Goal: Transaction & Acquisition: Purchase product/service

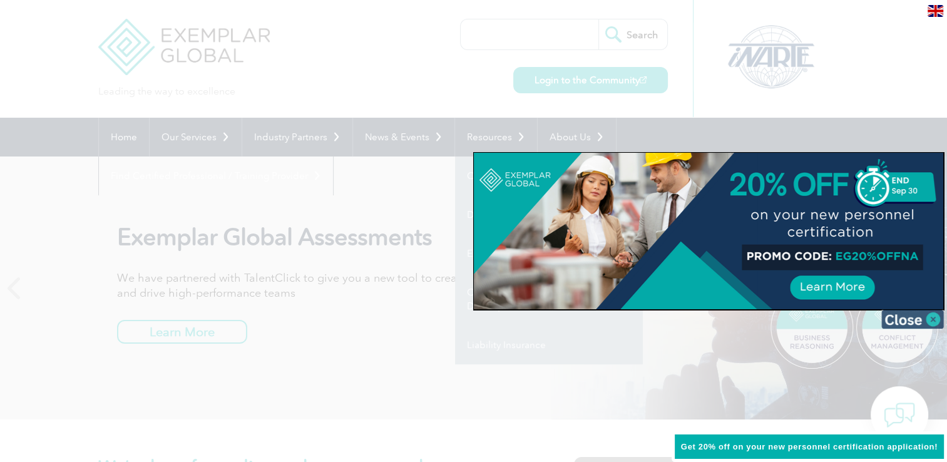
click at [927, 315] on img at bounding box center [913, 319] width 63 height 19
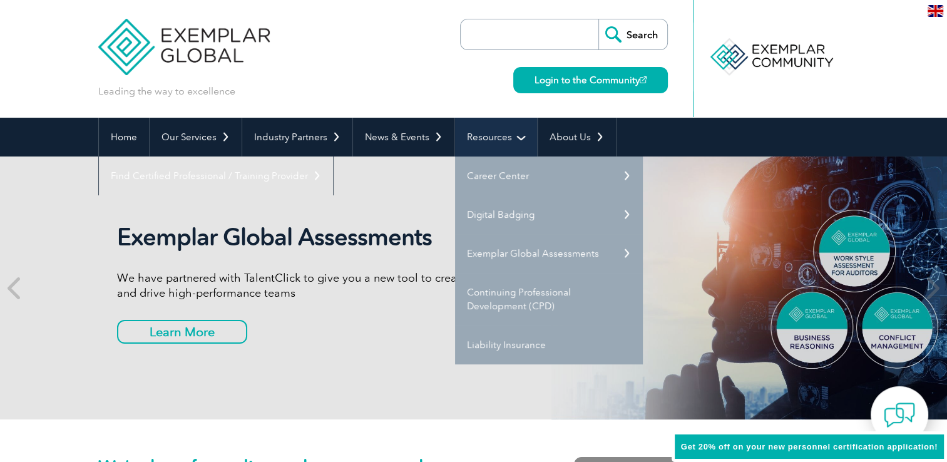
click at [509, 137] on link "Resources" at bounding box center [496, 137] width 82 height 39
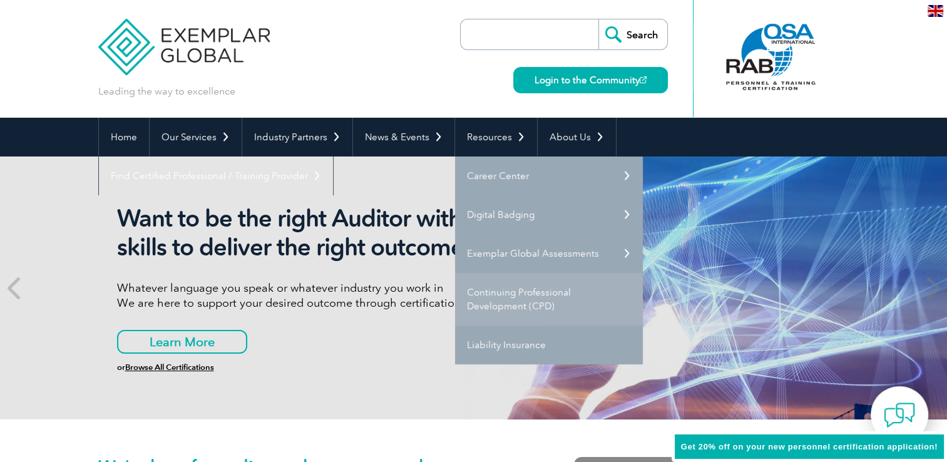
click at [495, 299] on link "Continuing Professional Development (CPD)" at bounding box center [549, 299] width 188 height 53
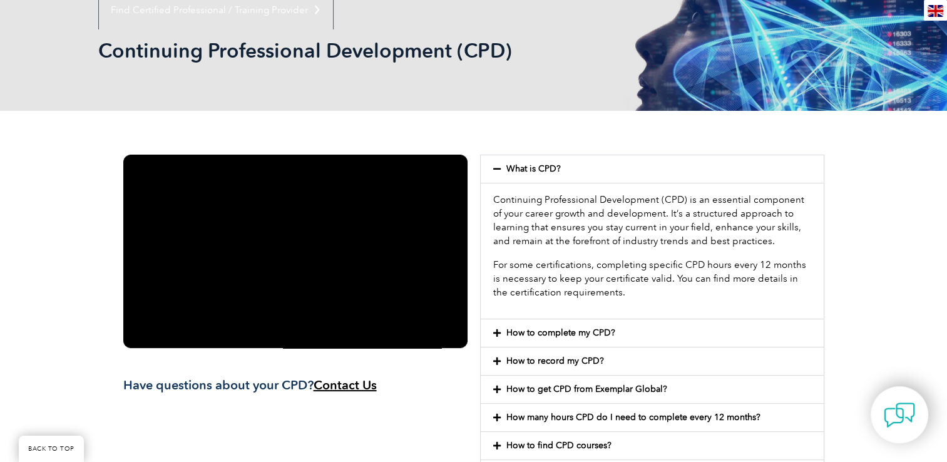
scroll to position [188, 0]
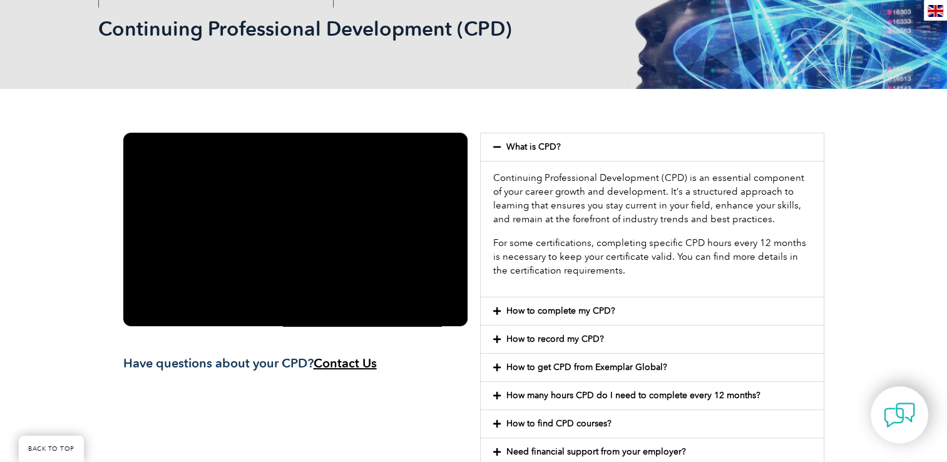
click at [574, 307] on link "How to complete my CPD?" at bounding box center [561, 311] width 109 height 11
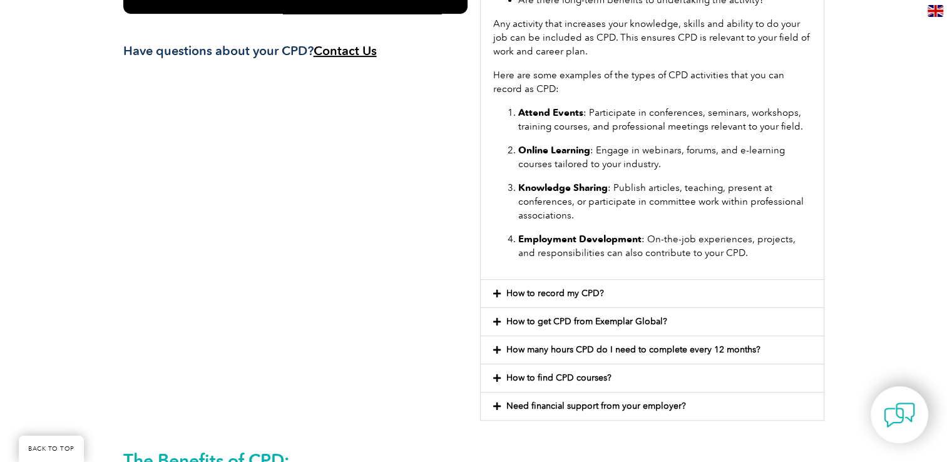
scroll to position [501, 0]
click at [639, 317] on link "How to get CPD from Exemplar Global?" at bounding box center [587, 321] width 161 height 11
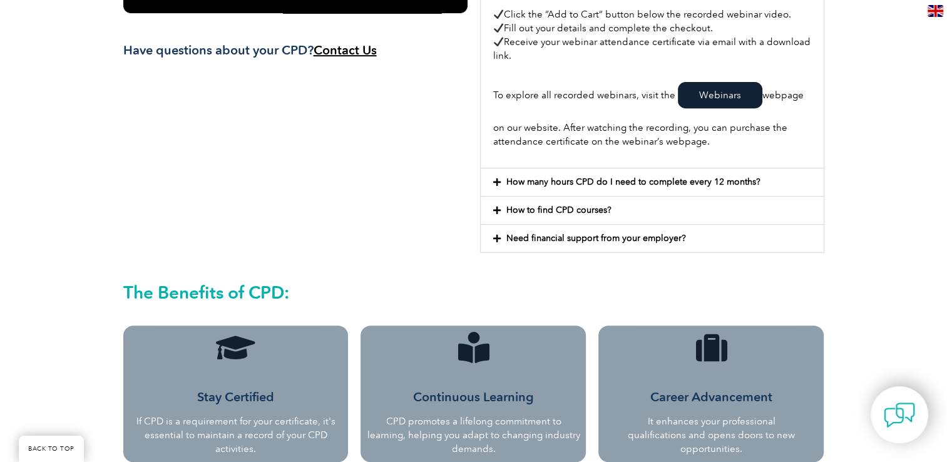
click at [258, 383] on div "Stay Certified If CPD is a requirement for your certificate, it's essential to …" at bounding box center [236, 414] width 213 height 83
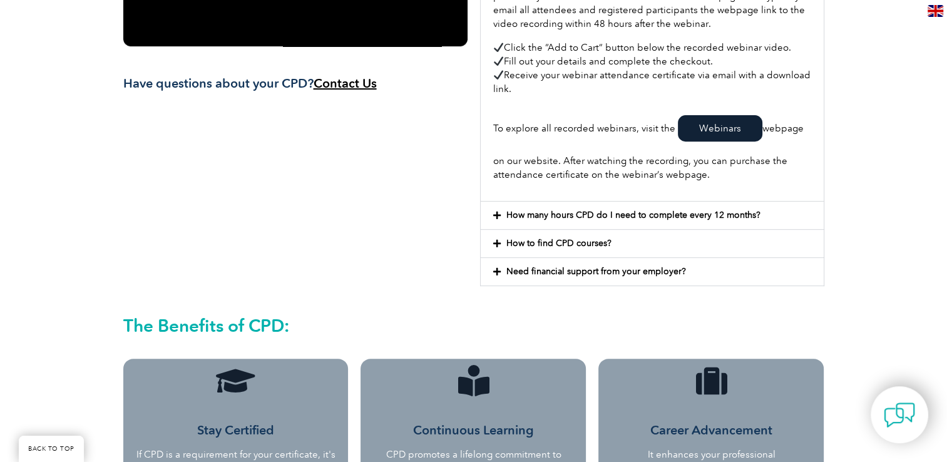
scroll to position [438, 0]
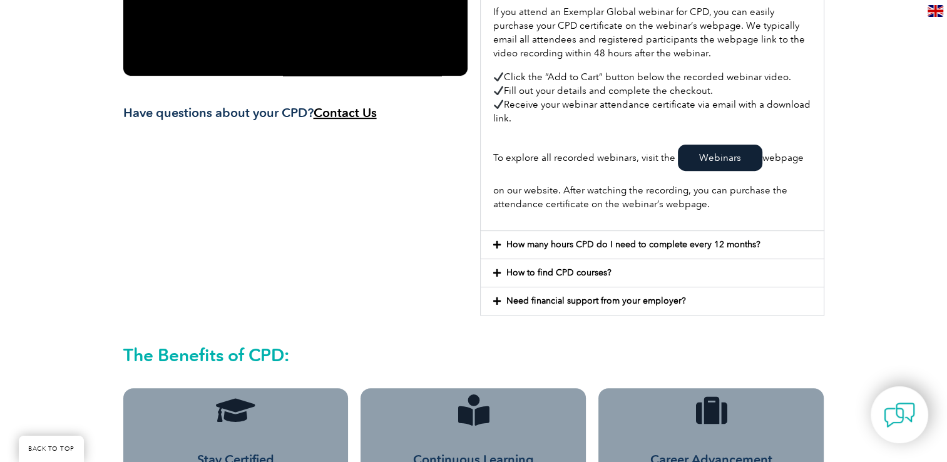
click at [725, 152] on link "Webinars" at bounding box center [720, 158] width 85 height 26
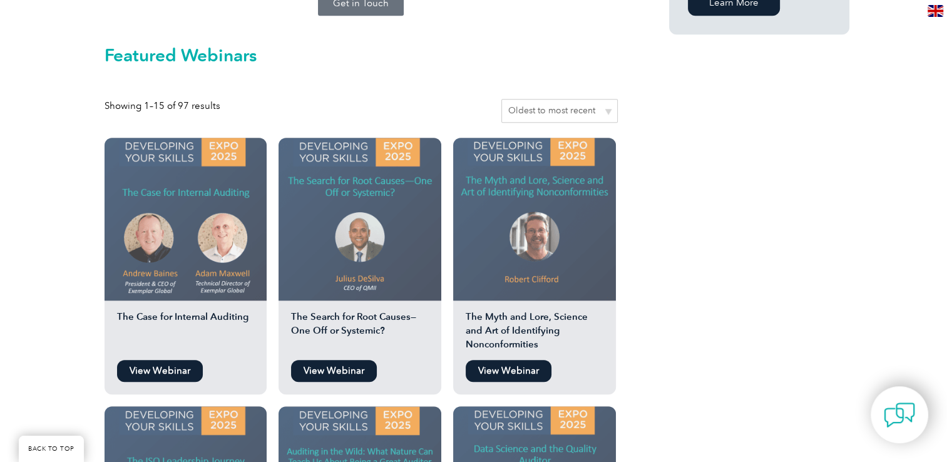
scroll to position [1065, 0]
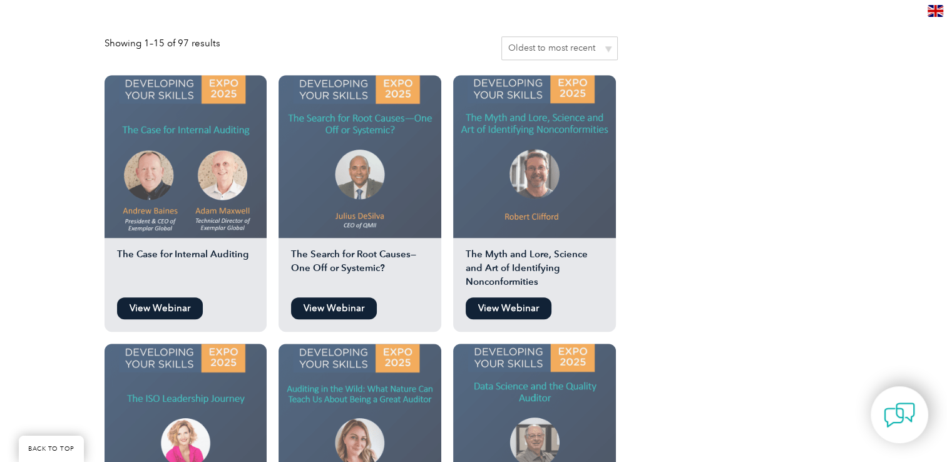
click at [331, 297] on link "View Webinar" at bounding box center [334, 308] width 86 height 22
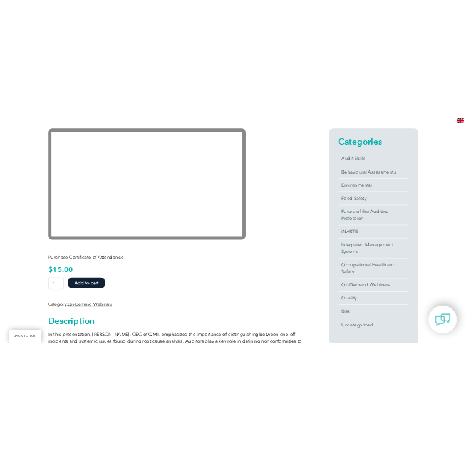
scroll to position [313, 0]
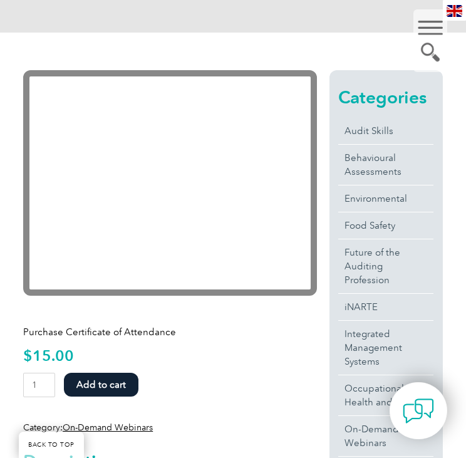
click at [186, 363] on div "Purchase Certificate of Attendance $ 15.00 The Search for Root Causes—One Off o…" at bounding box center [170, 374] width 294 height 119
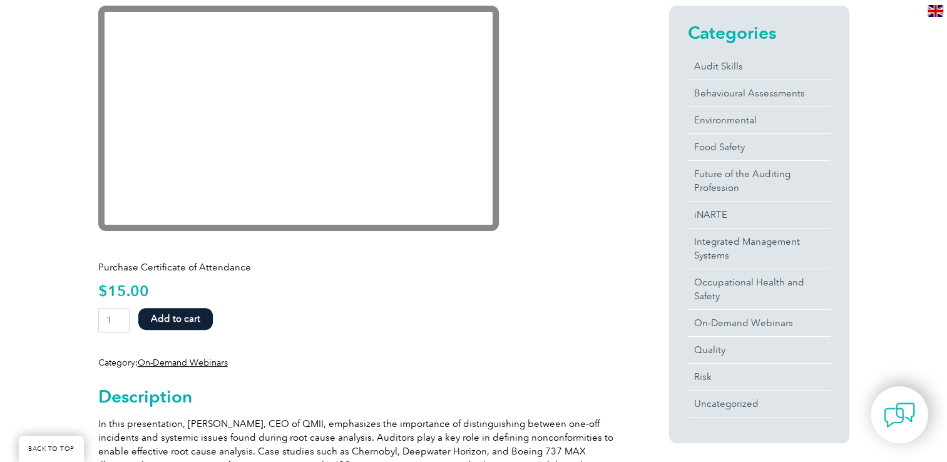
click at [191, 318] on button "Add to cart" at bounding box center [175, 319] width 75 height 22
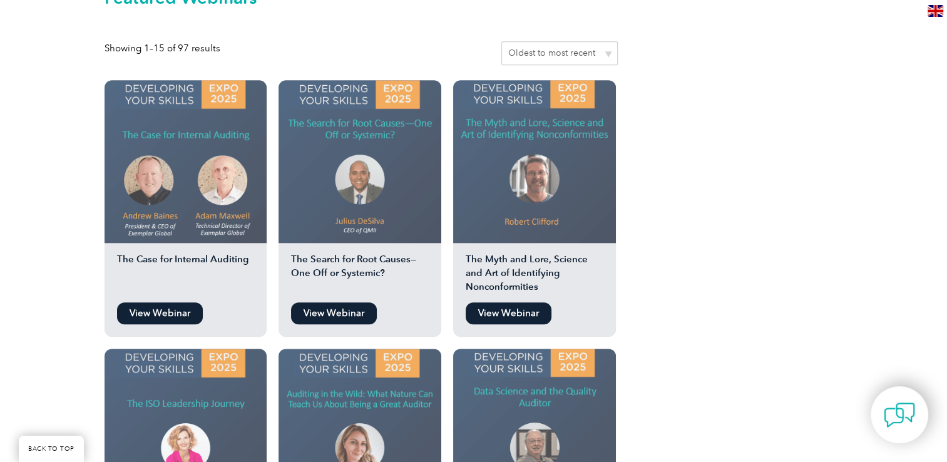
scroll to position [1065, 0]
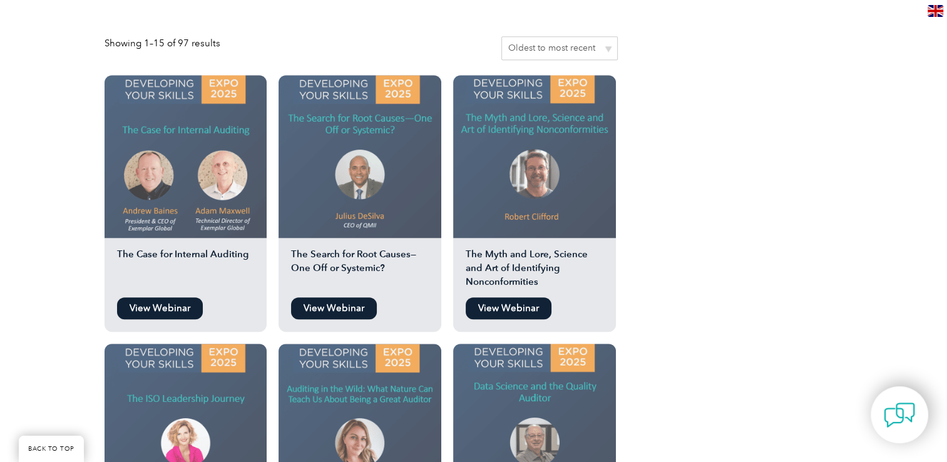
click at [530, 297] on link "View Webinar" at bounding box center [509, 308] width 86 height 22
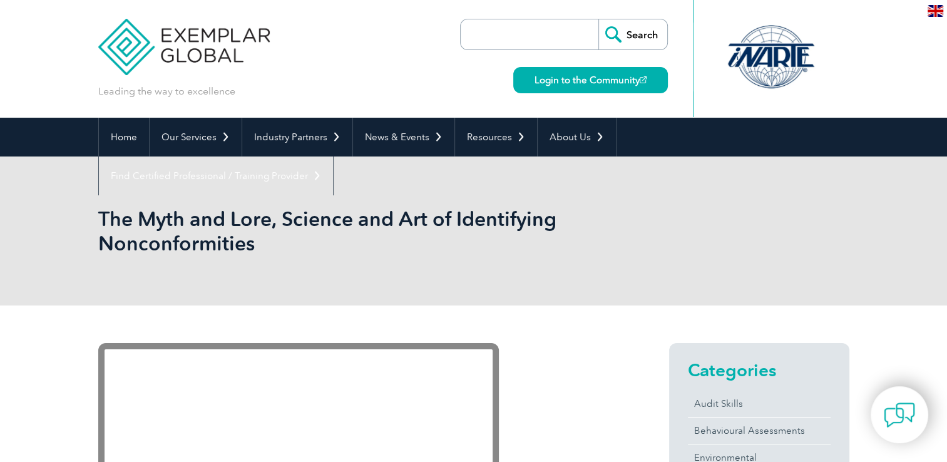
drag, startPoint x: 94, startPoint y: 212, endPoint x: 97, endPoint y: 224, distance: 11.7
click at [97, 224] on div "The Myth and Lore, Science and Art of Identifying Nonconformities" at bounding box center [473, 231] width 947 height 149
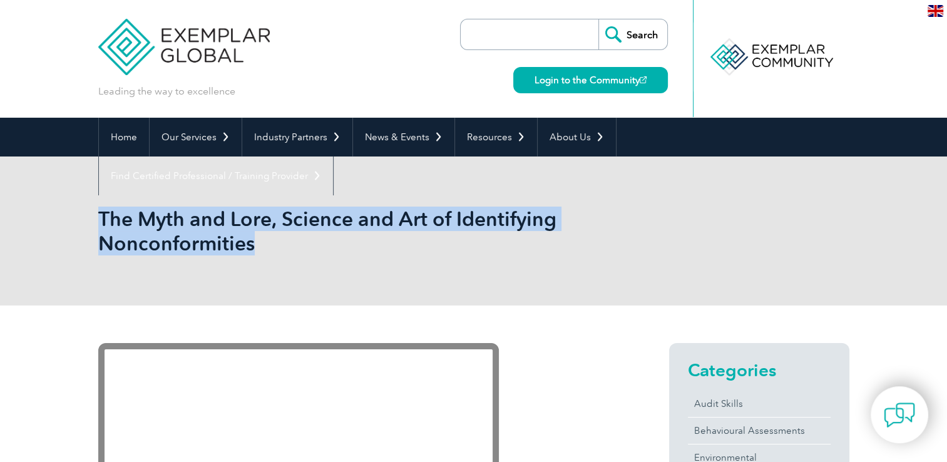
drag, startPoint x: 100, startPoint y: 223, endPoint x: 261, endPoint y: 234, distance: 161.3
click at [261, 234] on h1 "The Myth and Lore, Science and Art of Identifying Nonconformities" at bounding box center [338, 231] width 481 height 49
drag, startPoint x: 261, startPoint y: 234, endPoint x: 220, endPoint y: 234, distance: 40.7
copy h1 "The Myth and Lore, Science and Art of Identifying Nonconformities"
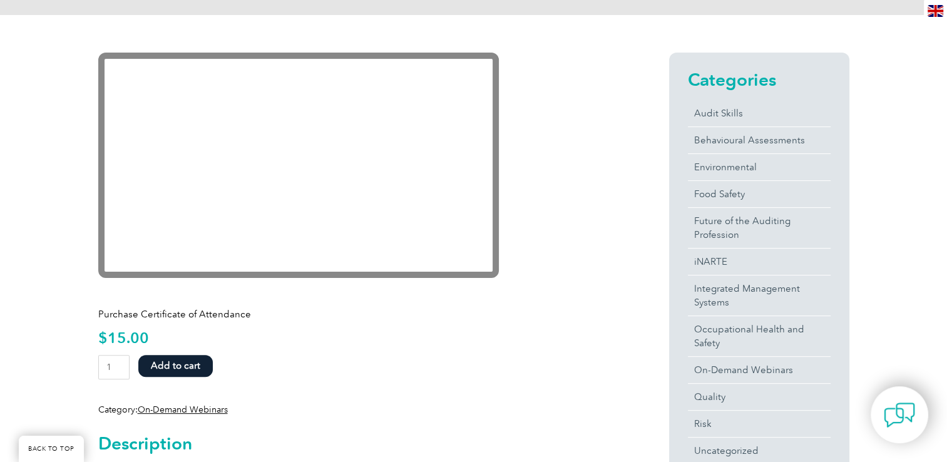
scroll to position [313, 0]
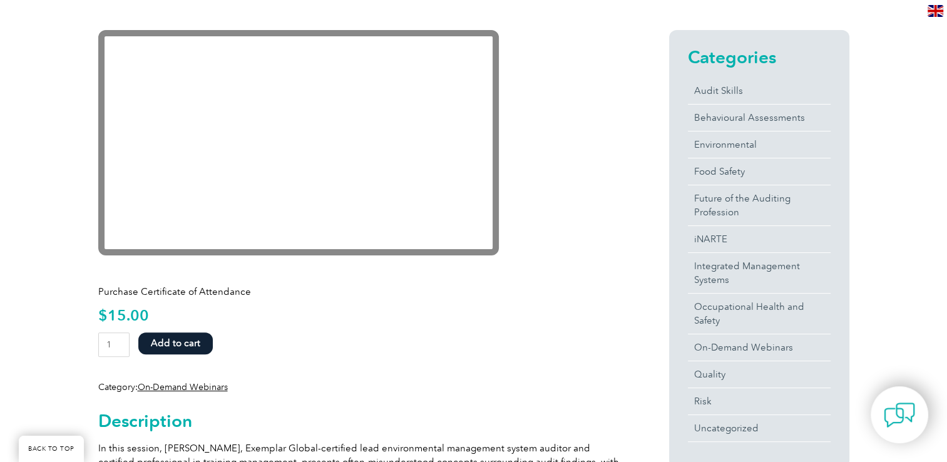
click at [187, 338] on button "Add to cart" at bounding box center [175, 344] width 75 height 22
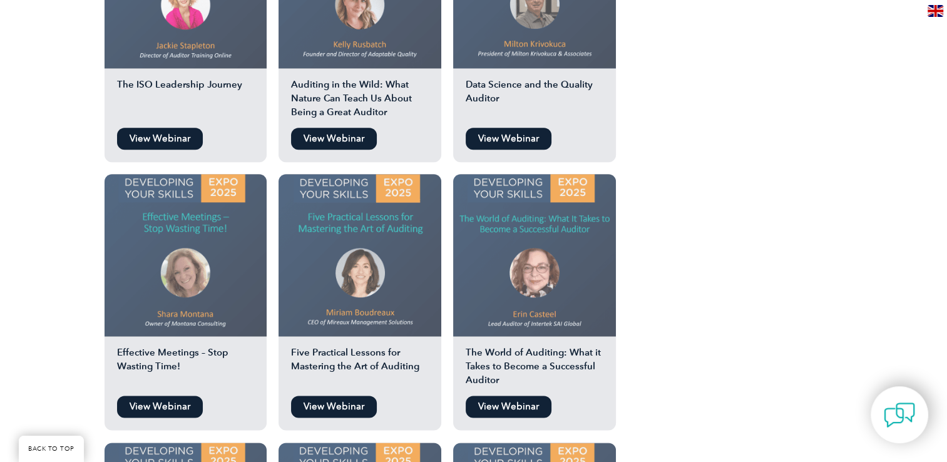
scroll to position [1566, 0]
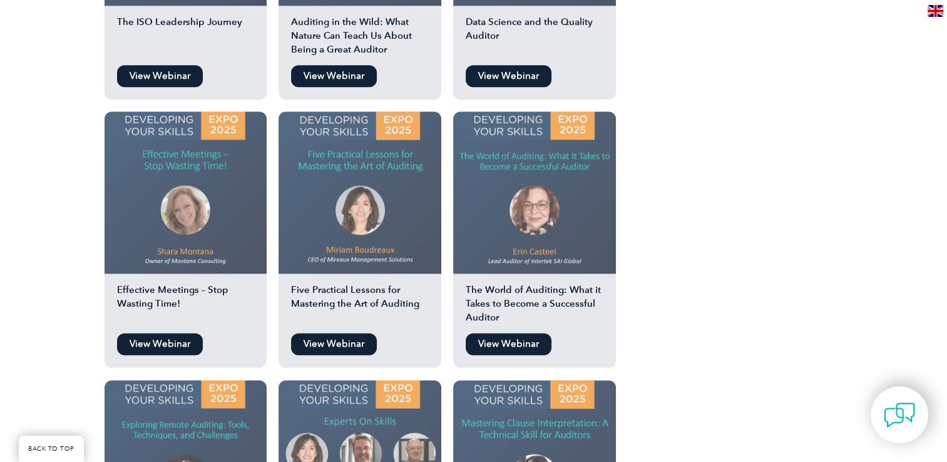
click at [328, 333] on link "View Webinar" at bounding box center [334, 344] width 86 height 22
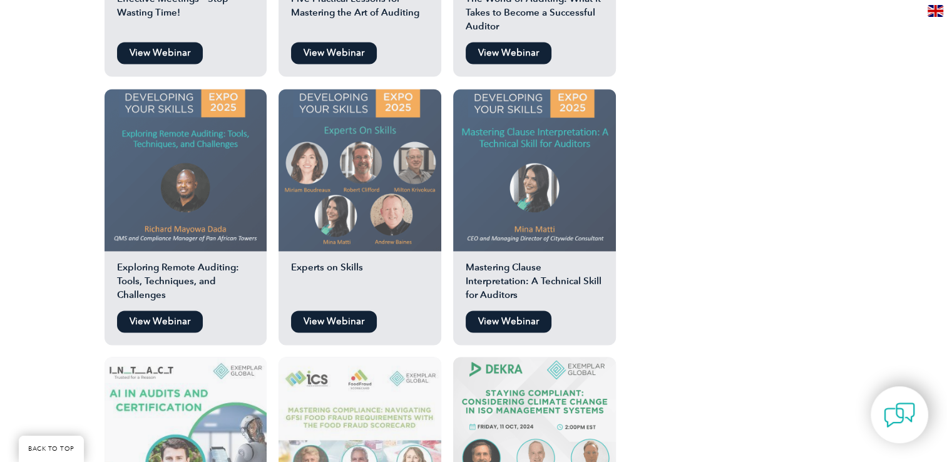
scroll to position [1879, 0]
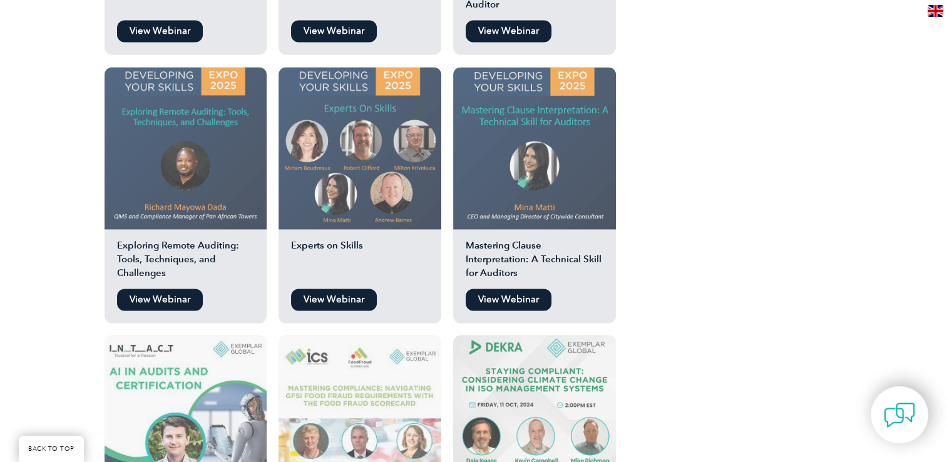
click at [530, 289] on link "View Webinar" at bounding box center [509, 300] width 86 height 22
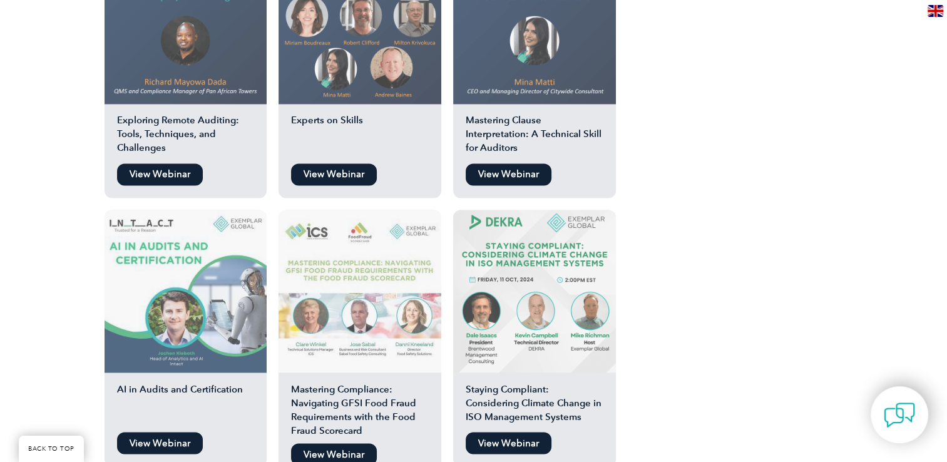
scroll to position [2066, 0]
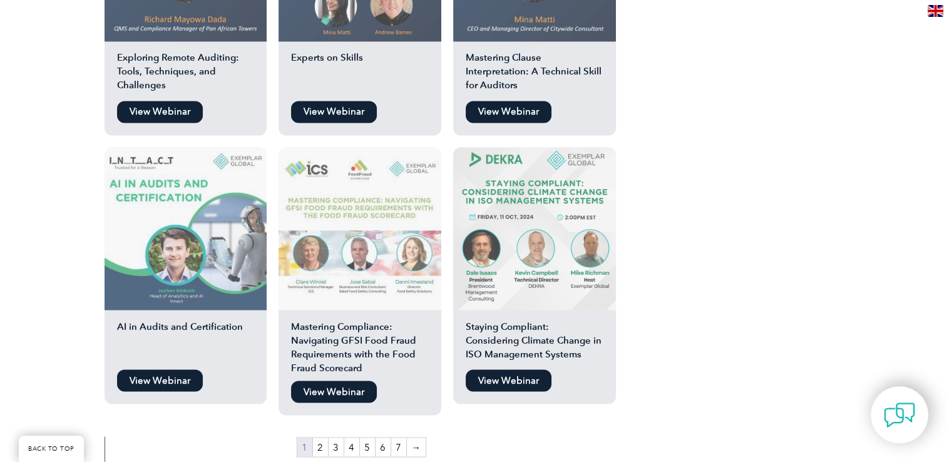
click at [335, 381] on link "View Webinar" at bounding box center [334, 392] width 86 height 22
click at [526, 369] on link "View Webinar" at bounding box center [509, 380] width 86 height 22
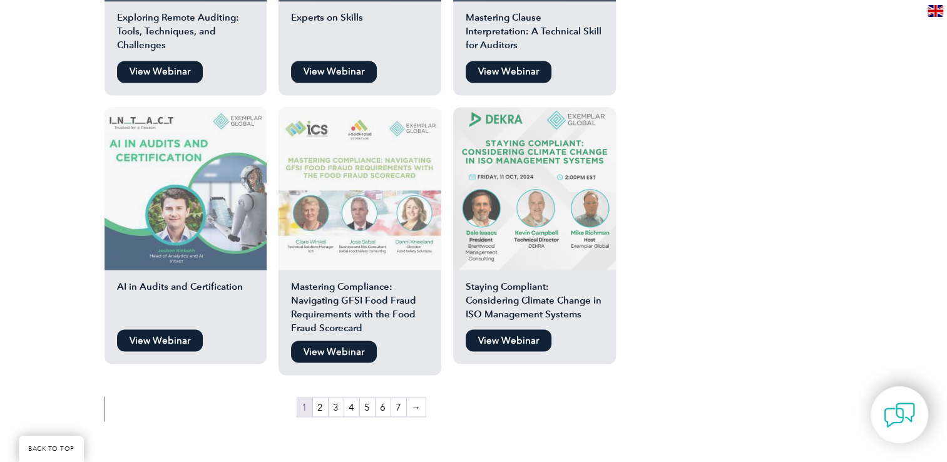
scroll to position [2129, 0]
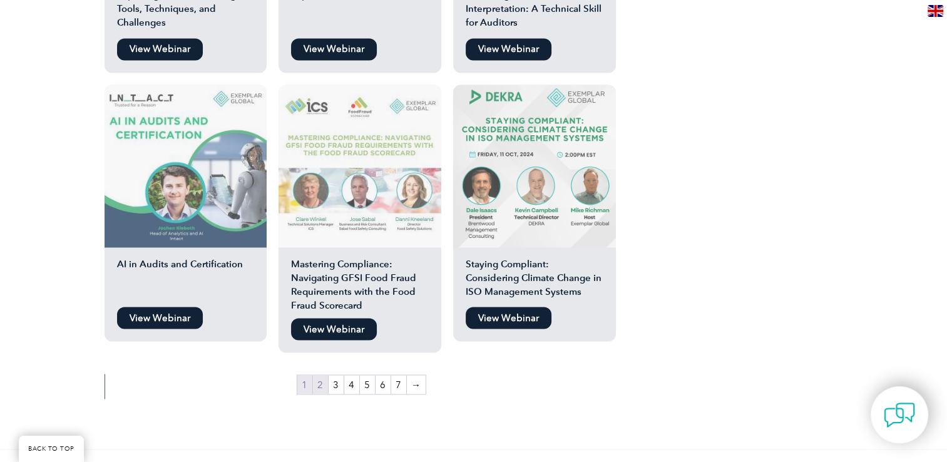
click at [322, 375] on link "2" at bounding box center [320, 384] width 15 height 19
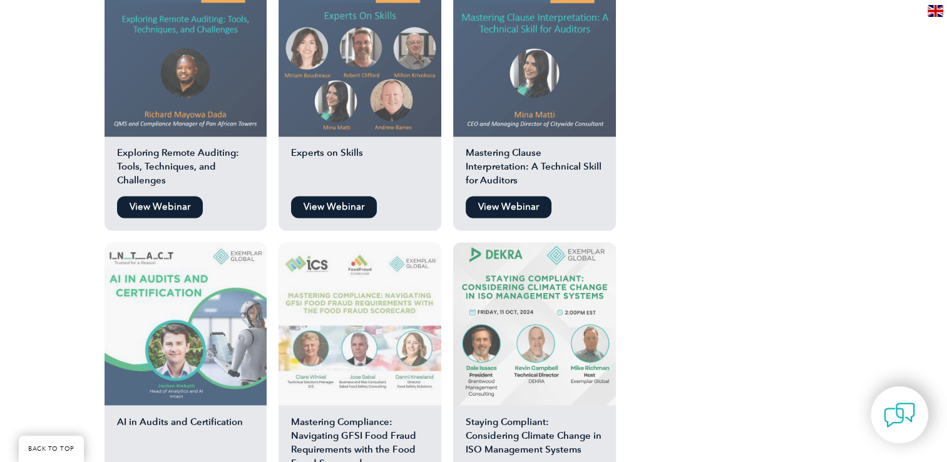
scroll to position [1941, 0]
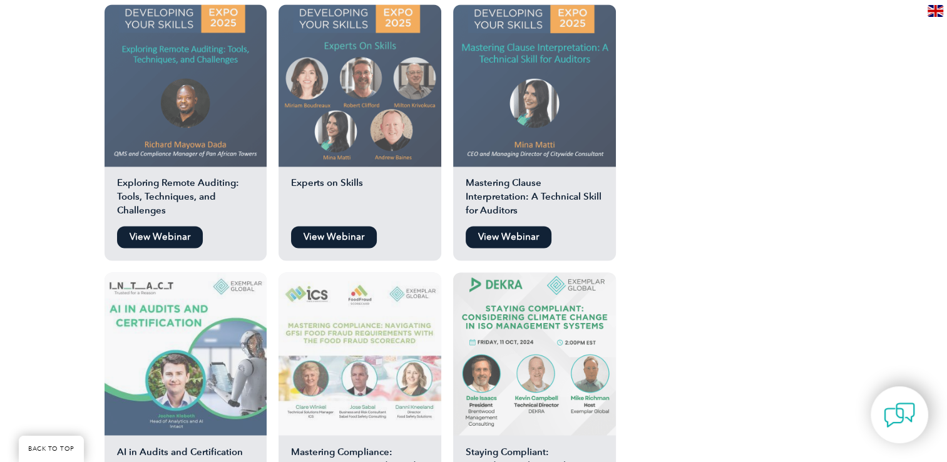
click at [171, 226] on link "View Webinar" at bounding box center [160, 237] width 86 height 22
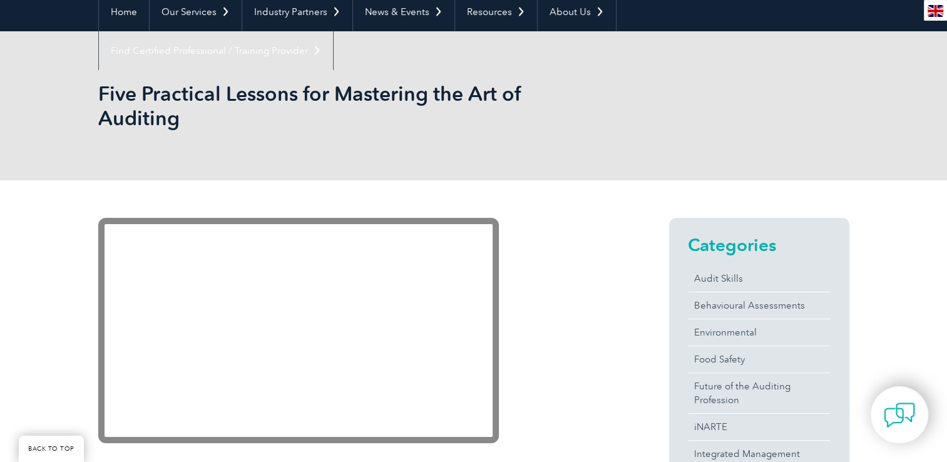
scroll to position [188, 0]
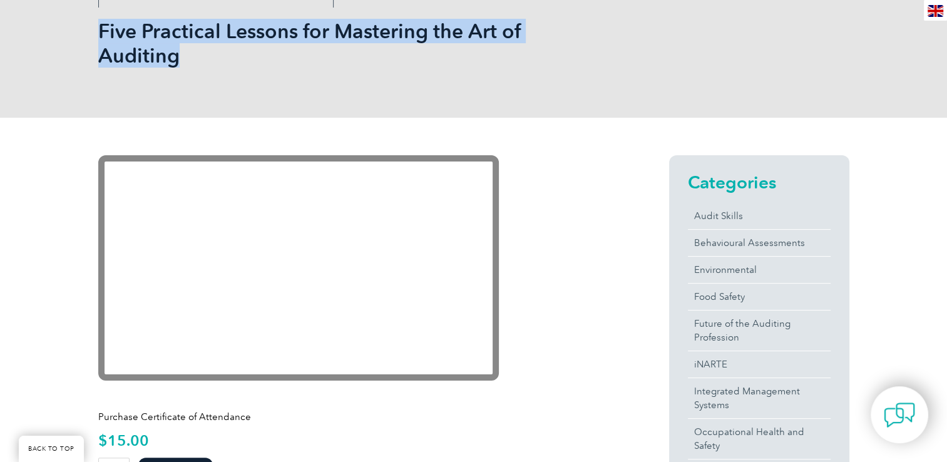
drag, startPoint x: 98, startPoint y: 28, endPoint x: 180, endPoint y: 53, distance: 85.8
click at [180, 53] on h1 "Five Practical Lessons for Mastering the Art of Auditing" at bounding box center [338, 43] width 481 height 49
drag, startPoint x: 180, startPoint y: 53, endPoint x: 154, endPoint y: 50, distance: 26.4
copy h1 "Five Practical Lessons for Mastering the Art of Auditing"
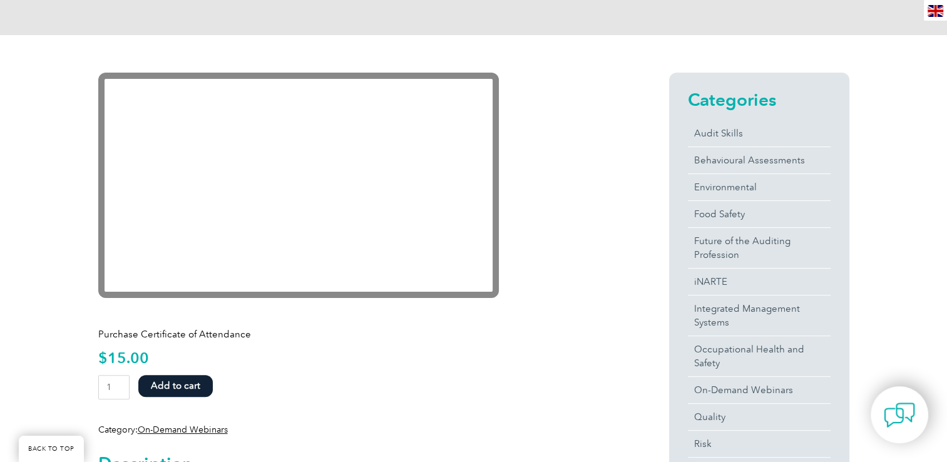
scroll to position [438, 0]
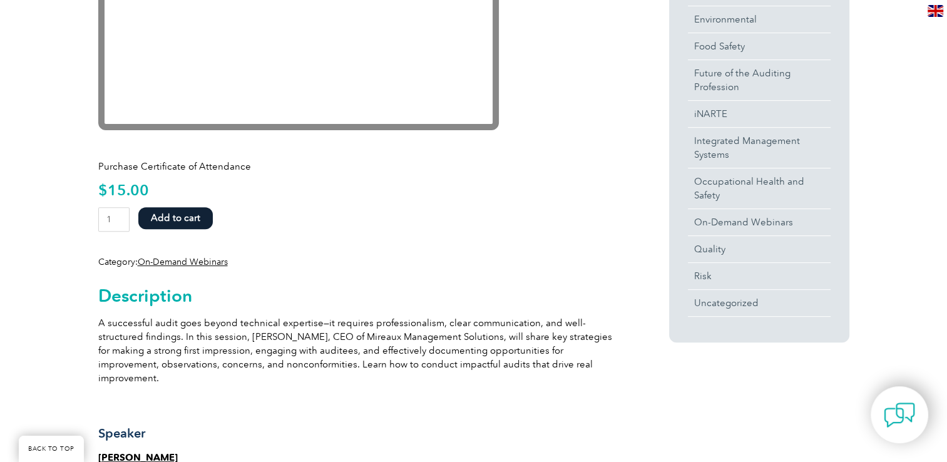
click at [179, 220] on button "Add to cart" at bounding box center [175, 218] width 75 height 22
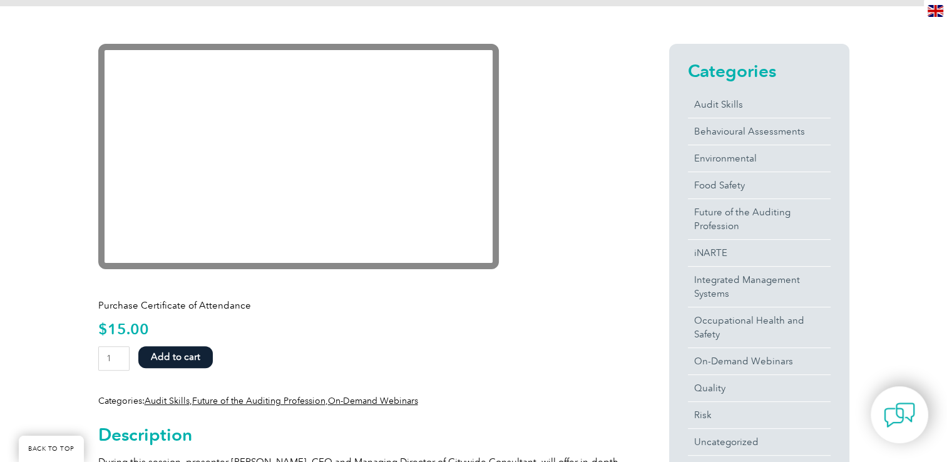
scroll to position [313, 0]
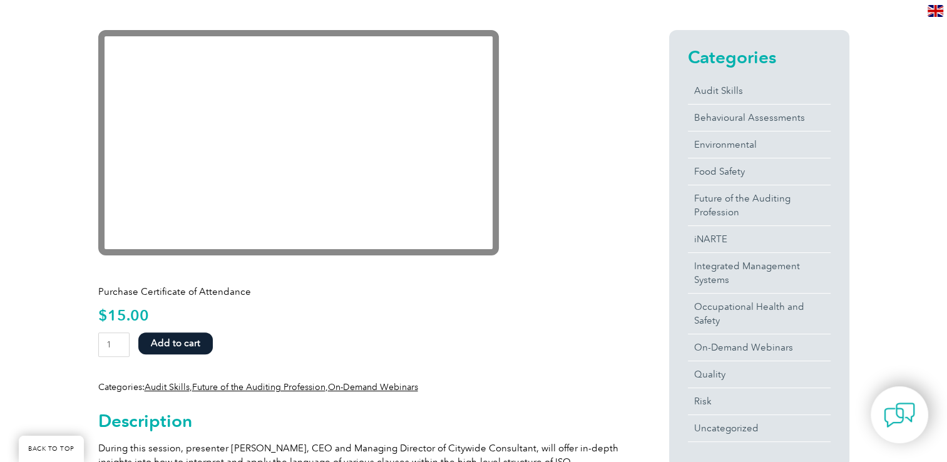
click at [204, 338] on button "Add to cart" at bounding box center [175, 344] width 75 height 22
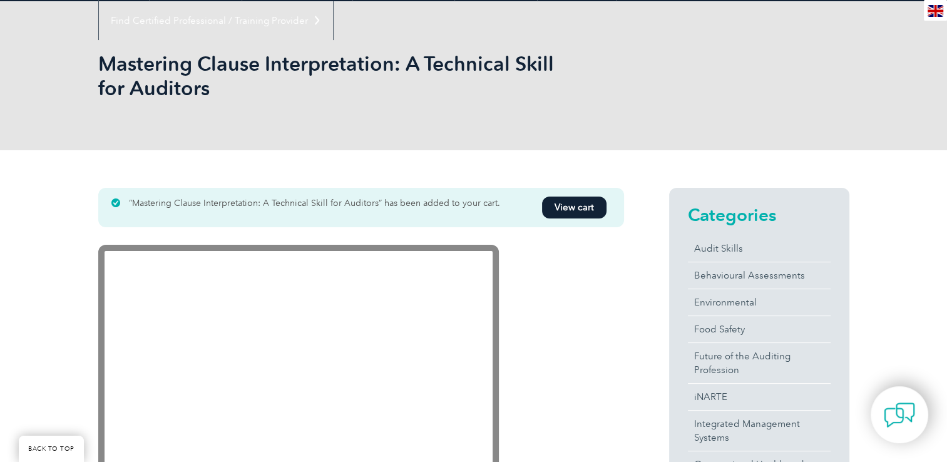
scroll to position [125, 0]
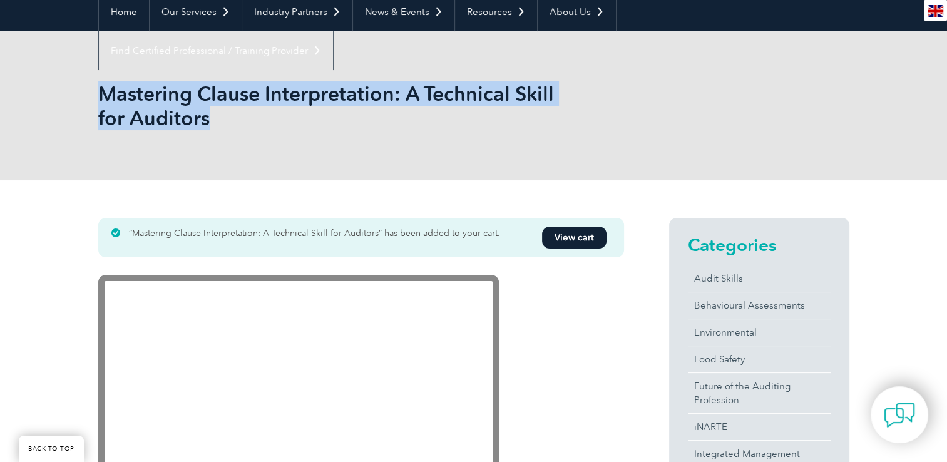
drag, startPoint x: 101, startPoint y: 92, endPoint x: 211, endPoint y: 125, distance: 114.3
click at [211, 125] on h1 "Mastering Clause Interpretation: A Technical Skill for Auditors" at bounding box center [338, 105] width 481 height 49
drag, startPoint x: 211, startPoint y: 125, endPoint x: 165, endPoint y: 98, distance: 53.3
copy h1 "Mastering Clause Interpretation: A Technical Skill for Auditors"
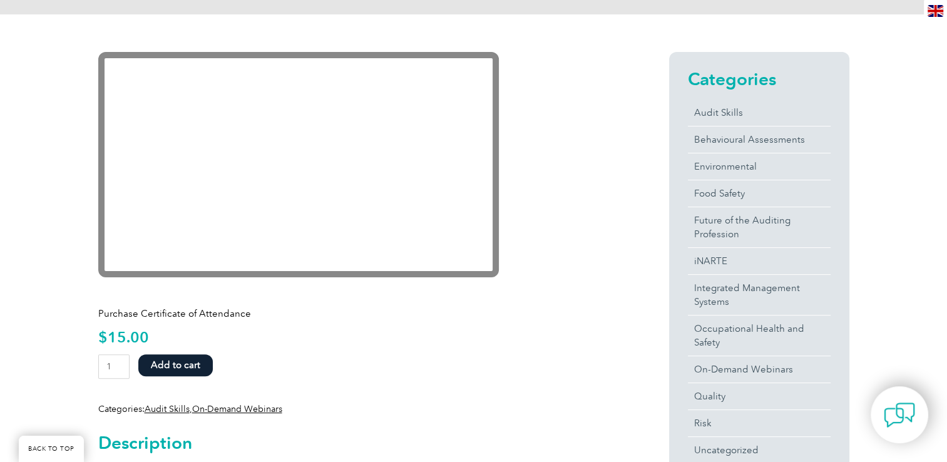
scroll to position [313, 0]
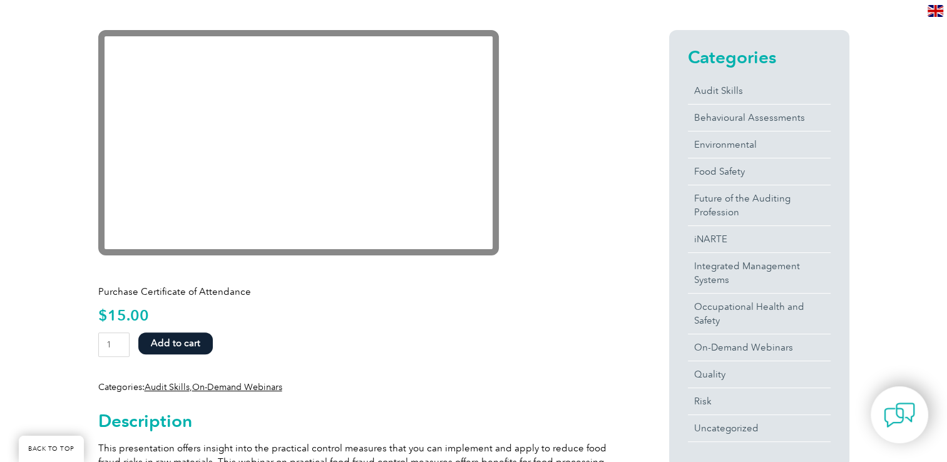
click at [191, 341] on button "Add to cart" at bounding box center [175, 344] width 75 height 22
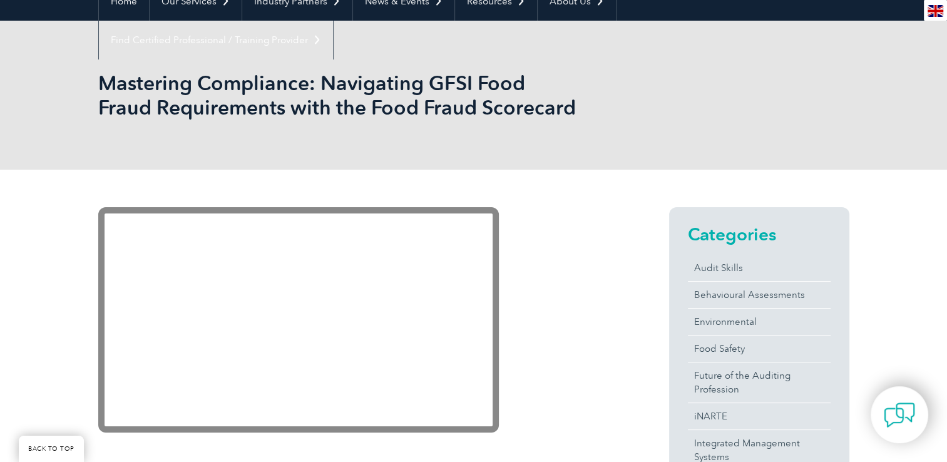
scroll to position [125, 0]
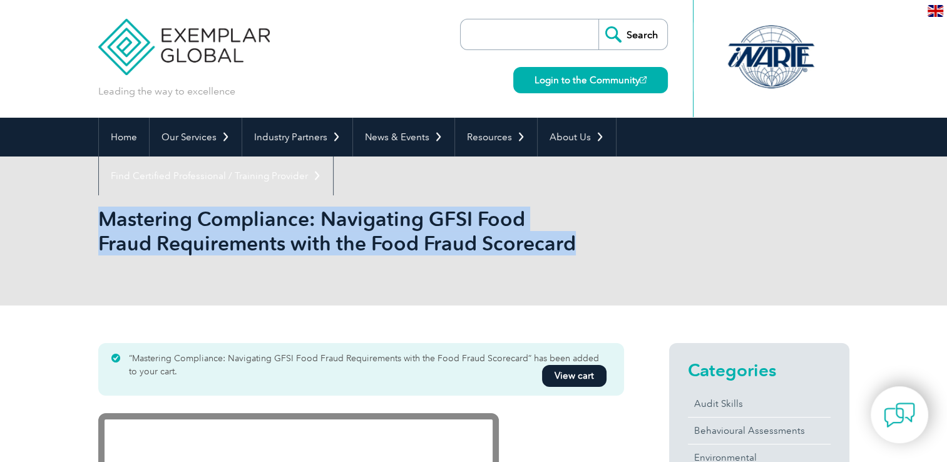
drag, startPoint x: 99, startPoint y: 219, endPoint x: 573, endPoint y: 250, distance: 475.0
click at [573, 250] on h1 "Mastering Compliance: Navigating GFSI Food Fraud Requirements with the Food Fra…" at bounding box center [338, 231] width 481 height 49
copy h1 "Mastering Compliance: Navigating GFSI Food Fraud Requirements with the Food Fra…"
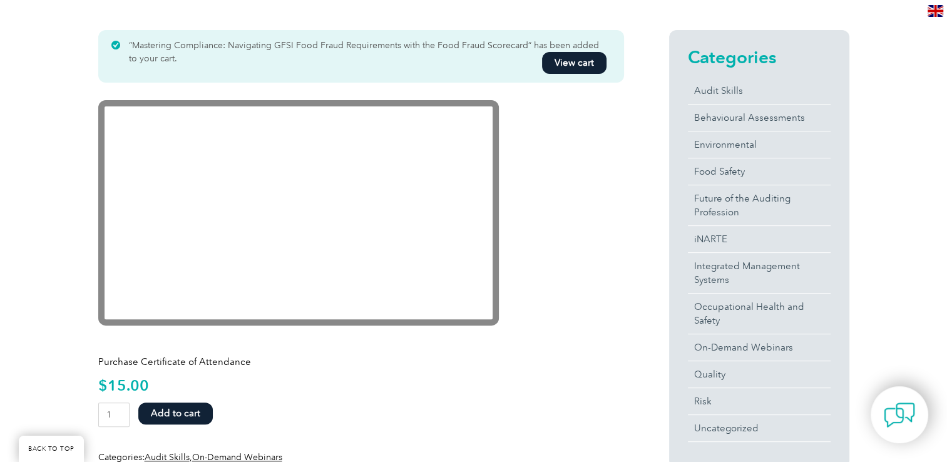
scroll to position [376, 0]
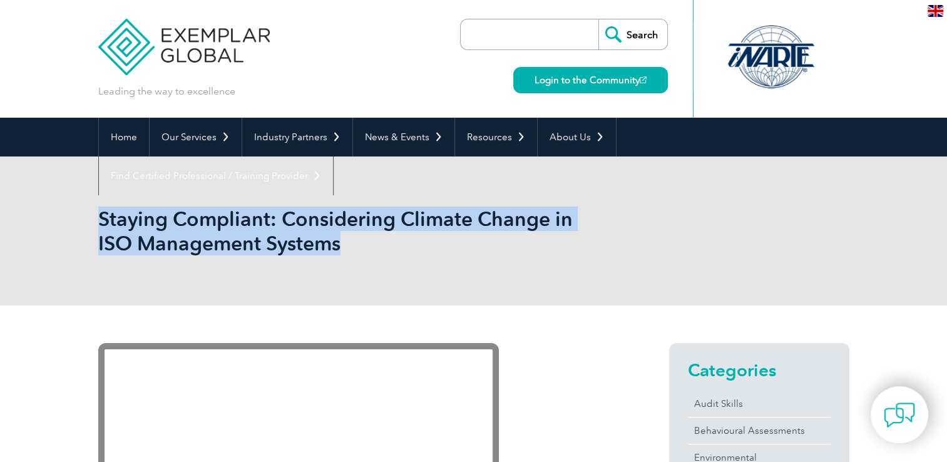
drag, startPoint x: 98, startPoint y: 220, endPoint x: 341, endPoint y: 252, distance: 245.1
click at [341, 252] on h1 "Staying Compliant: Considering Climate Change in ISO Management Systems" at bounding box center [338, 231] width 481 height 49
drag, startPoint x: 341, startPoint y: 252, endPoint x: 302, endPoint y: 239, distance: 41.0
copy h1 "Staying Compliant: Considering Climate Change in ISO Management Systems"
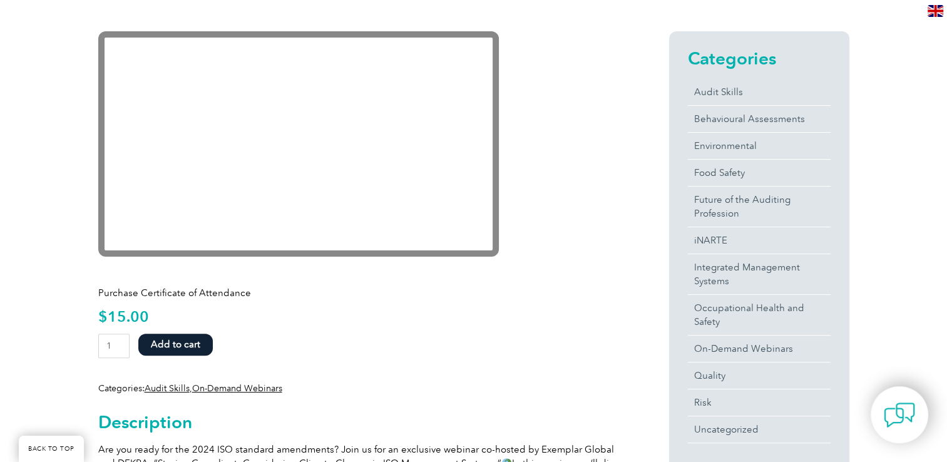
scroll to position [313, 0]
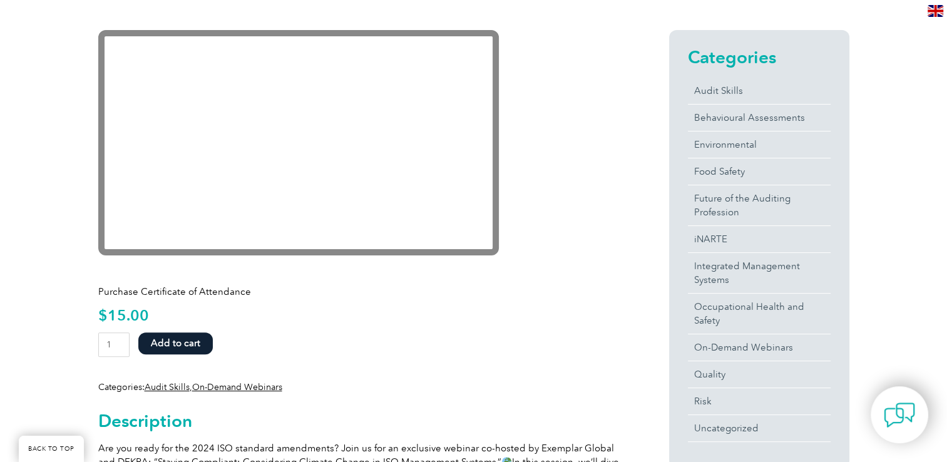
click at [191, 339] on button "Add to cart" at bounding box center [175, 344] width 75 height 22
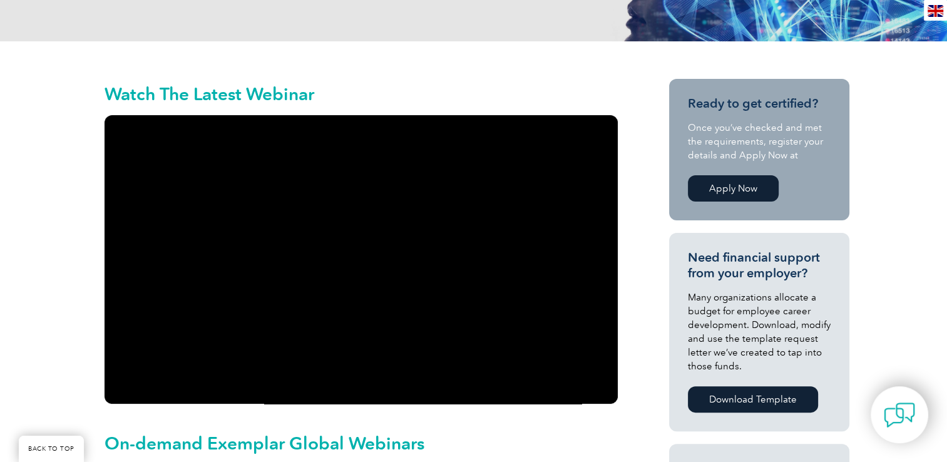
scroll to position [125, 0]
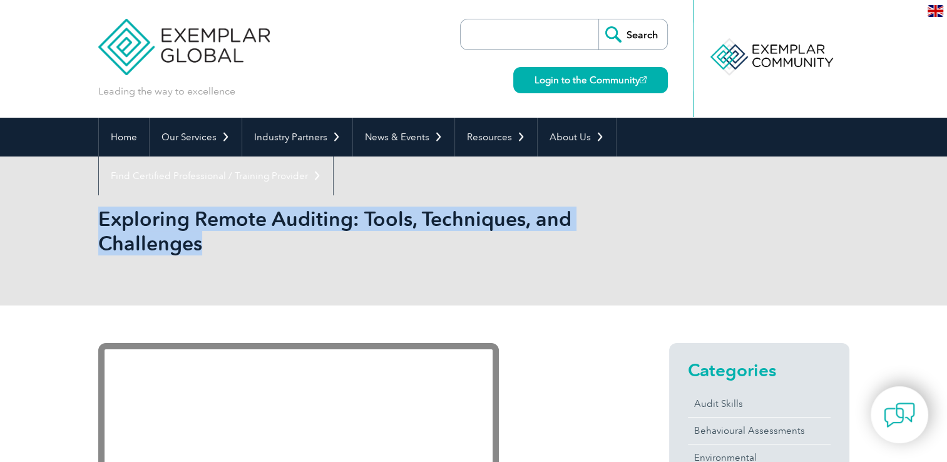
drag, startPoint x: 0, startPoint y: 0, endPoint x: 98, endPoint y: 227, distance: 247.7
click at [98, 227] on div "Exploring Remote Auditing: Tools, Techniques, and Challenges" at bounding box center [473, 231] width 947 height 149
copy h1 "Exploring Remote Auditing: Tools, Techniques, and Challenges"
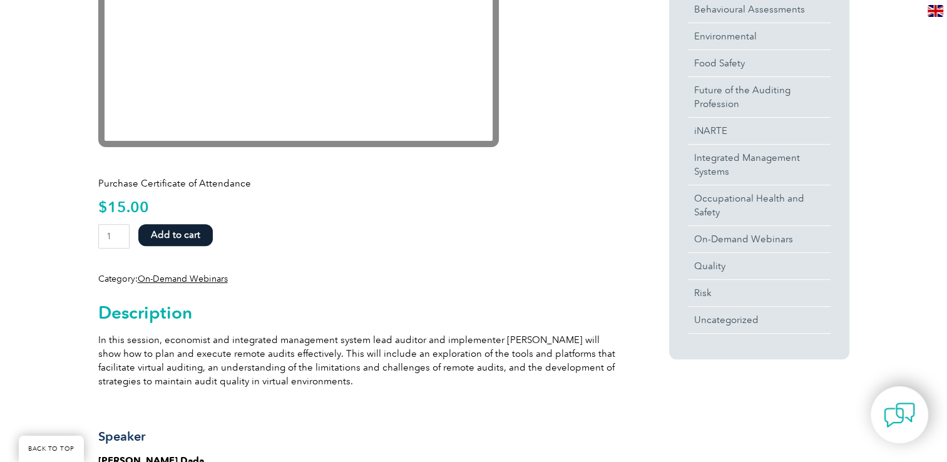
scroll to position [438, 0]
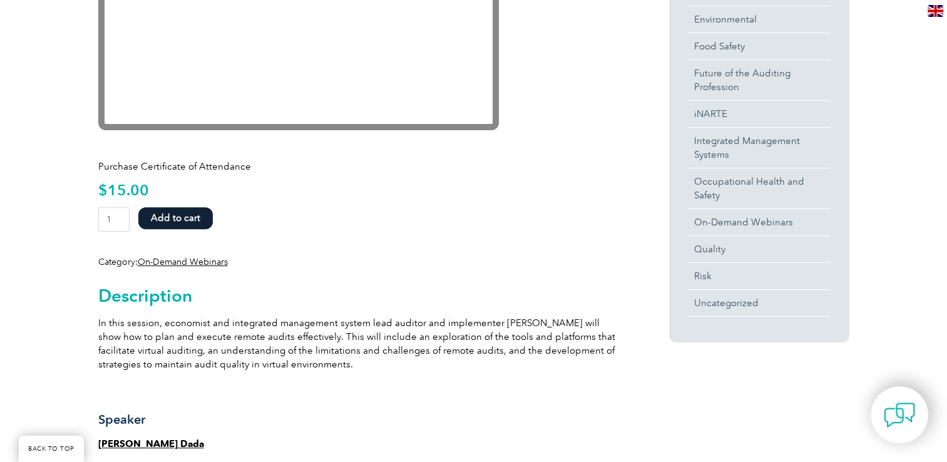
click at [190, 212] on button "Add to cart" at bounding box center [175, 218] width 75 height 22
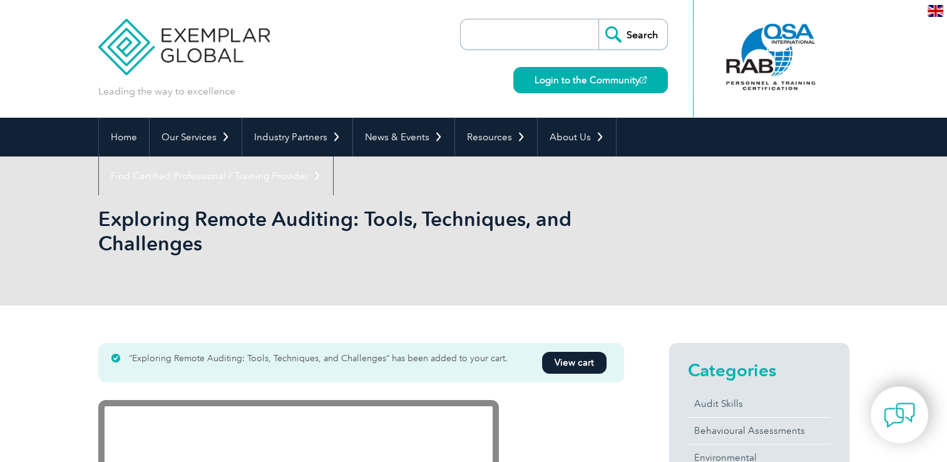
click at [584, 355] on link "View cart" at bounding box center [574, 363] width 64 height 22
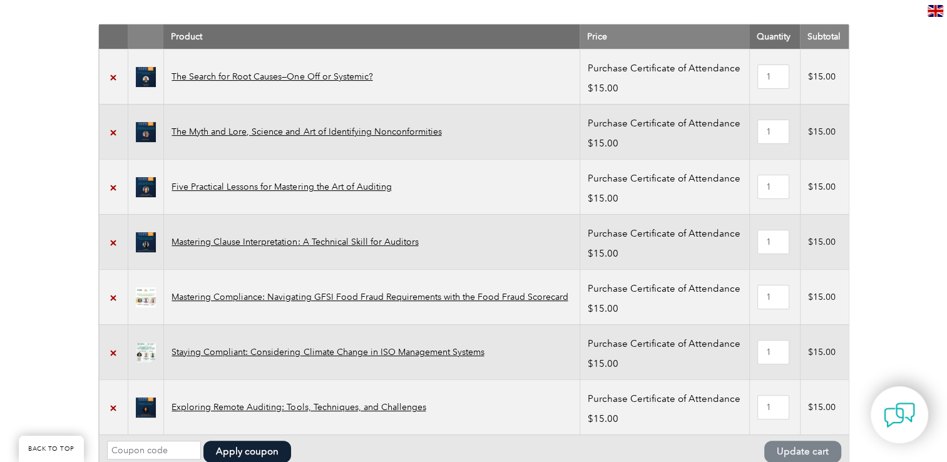
scroll to position [313, 0]
